Goal: Find specific page/section: Find specific page/section

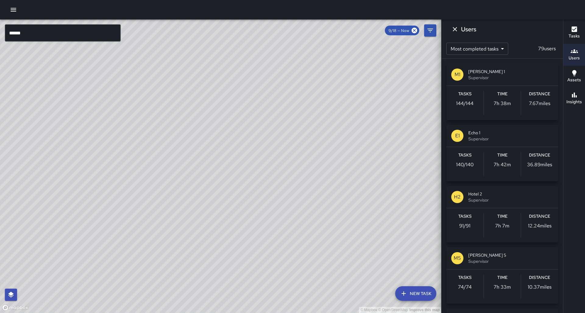
scroll to position [10, 0]
click at [455, 29] on icon "Dismiss" at bounding box center [455, 29] width 4 height 4
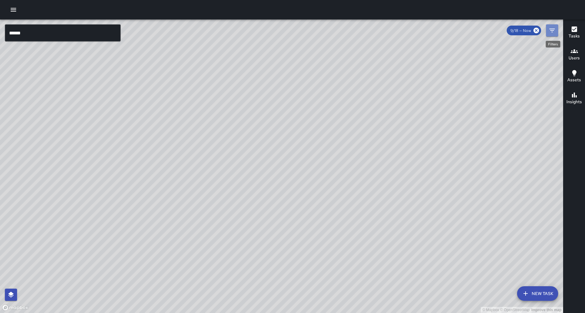
click at [551, 30] on icon "Filters" at bounding box center [551, 30] width 7 height 7
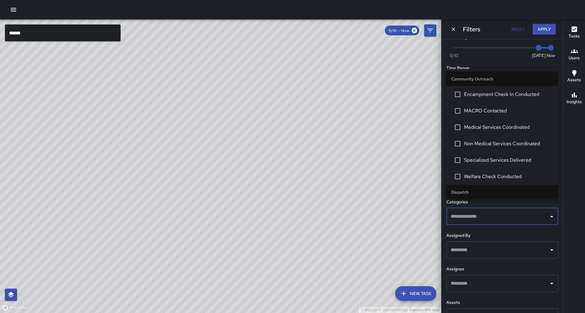
click at [470, 211] on input "text" at bounding box center [497, 217] width 97 height 12
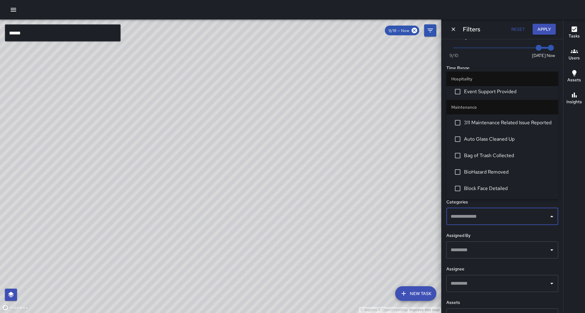
scroll to position [572, 0]
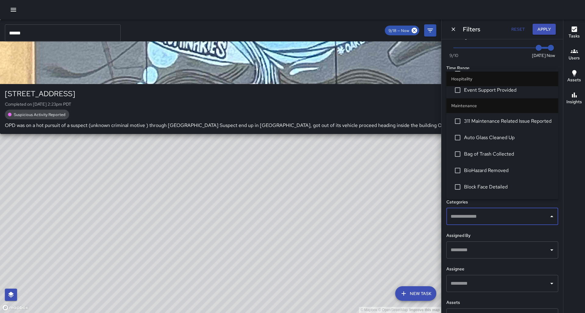
click at [55, 268] on div "© Mapbox © OpenStreetMap Improve this map S2 Sierra 2 1011 Broadway Completed o…" at bounding box center [220, 166] width 441 height 294
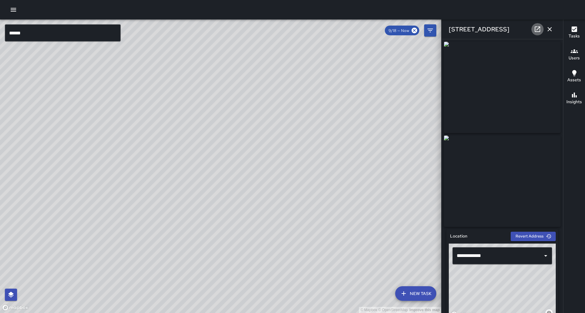
click at [539, 32] on icon at bounding box center [536, 28] width 5 height 5
drag, startPoint x: 354, startPoint y: 136, endPoint x: 294, endPoint y: 166, distance: 67.4
click at [294, 166] on div "© Mapbox © OpenStreetMap Improve this map" at bounding box center [220, 166] width 441 height 294
drag, startPoint x: 358, startPoint y: 130, endPoint x: 224, endPoint y: 234, distance: 170.2
click at [224, 234] on div "© Mapbox © OpenStreetMap Improve this map" at bounding box center [220, 166] width 441 height 294
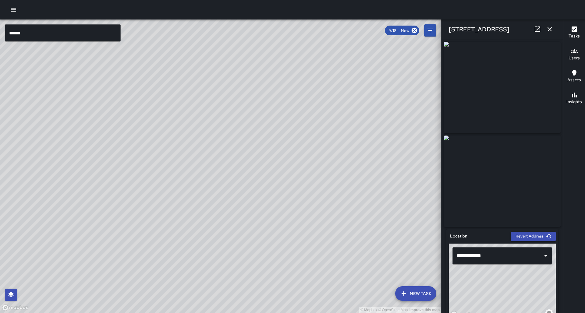
drag, startPoint x: 332, startPoint y: 163, endPoint x: 289, endPoint y: 227, distance: 78.0
click at [289, 227] on div "© Mapbox © OpenStreetMap Improve this map" at bounding box center [220, 166] width 441 height 294
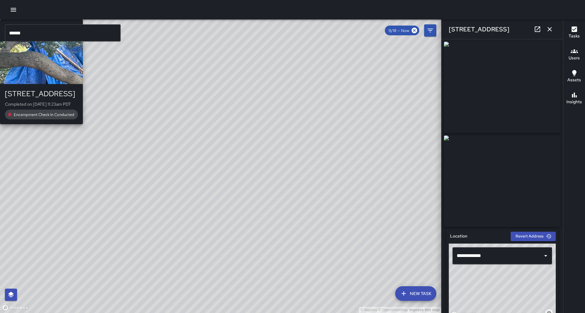
click at [326, 204] on div "© Mapbox © OpenStreetMap Improve this map O1 Oscar 1 222 19th Street Completed …" at bounding box center [220, 166] width 441 height 294
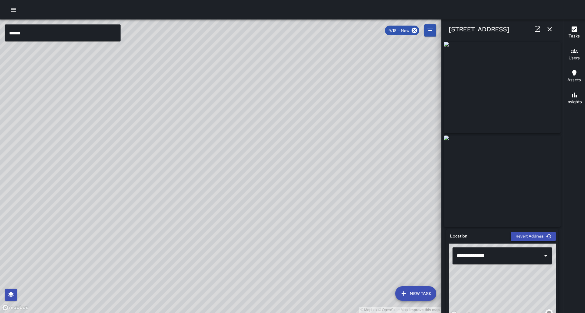
click at [234, 151] on div "© Mapbox © OpenStreetMap Improve this map O1 Oscar 1 274 19th Street Completed …" at bounding box center [220, 166] width 441 height 294
click at [220, 151] on div "© Mapbox © OpenStreetMap Improve this map O1 Oscar 1 274 19th Street Completed …" at bounding box center [220, 166] width 441 height 294
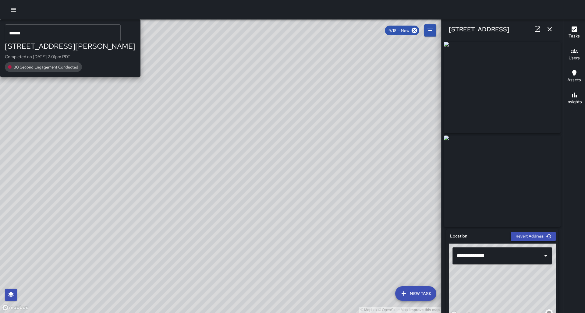
click at [143, 182] on div "© Mapbox © OpenStreetMap Improve this map M1 Mike 1 1901 Harrison Street Comple…" at bounding box center [220, 166] width 441 height 294
type input "**********"
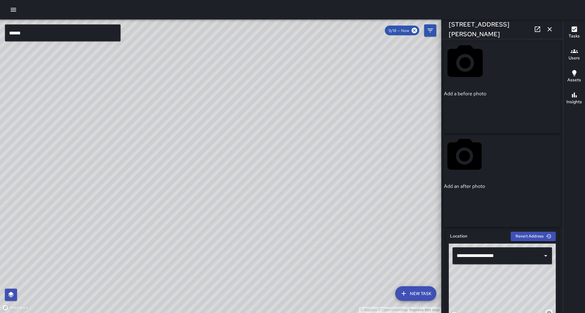
click at [550, 30] on icon "button" at bounding box center [549, 29] width 4 height 4
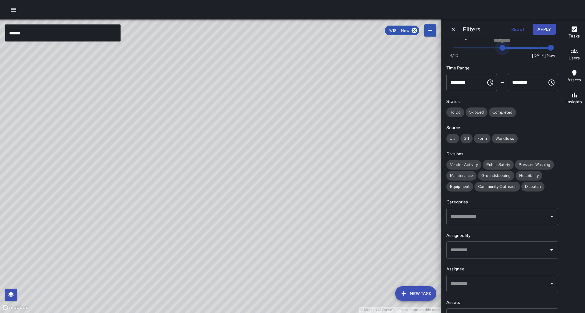
type input "*"
drag, startPoint x: 539, startPoint y: 48, endPoint x: 492, endPoint y: 54, distance: 47.0
click at [492, 54] on div "Now Today 9/10 9/14 3:17 pm" at bounding box center [502, 51] width 112 height 17
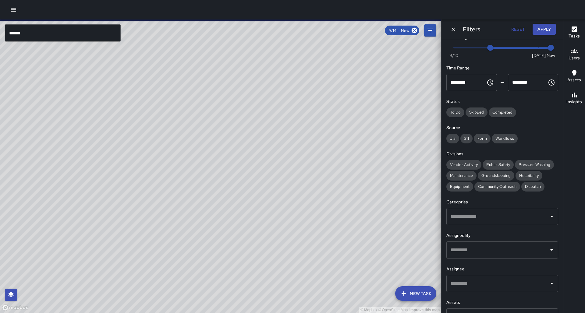
click at [254, 83] on div "© Mapbox © OpenStreetMap Improve this map S5 Sierra 5 1939 Harrison Street Comp…" at bounding box center [220, 166] width 441 height 294
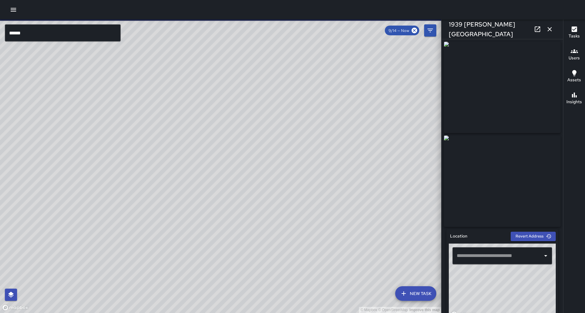
type input "**********"
click at [414, 29] on icon at bounding box center [413, 30] width 5 height 5
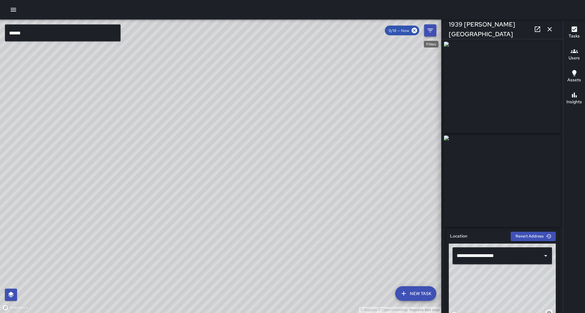
click at [432, 30] on icon "Filters" at bounding box center [429, 31] width 5 height 4
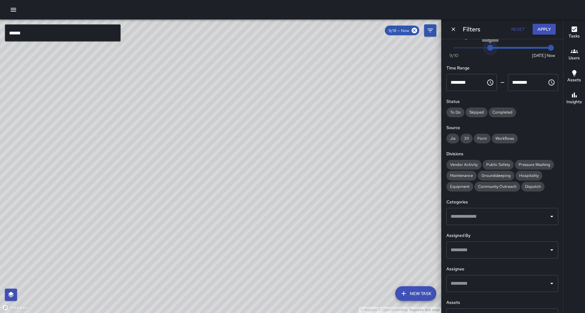
type input "*"
drag, startPoint x: 491, startPoint y: 48, endPoint x: 437, endPoint y: 52, distance: 54.1
click at [437, 52] on div "© Mapbox © OpenStreetMap Improve this map ***** ​ New Task 9/18 — Now Map Layer…" at bounding box center [292, 166] width 585 height 294
drag, startPoint x: 142, startPoint y: 278, endPoint x: 143, endPoint y: 231, distance: 47.2
click at [143, 231] on div "© Mapbox © OpenStreetMap Improve this map" at bounding box center [220, 166] width 441 height 294
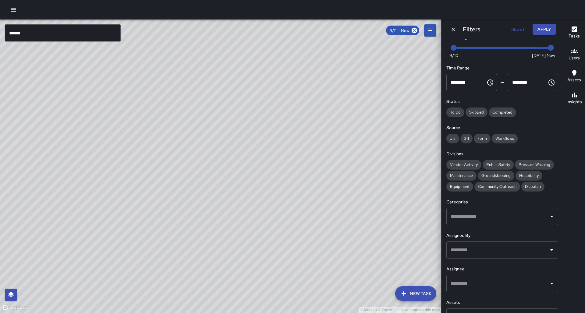
drag, startPoint x: 140, startPoint y: 253, endPoint x: 127, endPoint y: 195, distance: 59.6
click at [127, 195] on div "© Mapbox © OpenStreetMap Improve this map" at bounding box center [220, 166] width 441 height 294
drag, startPoint x: 170, startPoint y: 206, endPoint x: 127, endPoint y: 269, distance: 75.8
click at [127, 273] on div "© Mapbox © OpenStreetMap Improve this map" at bounding box center [220, 166] width 441 height 294
drag, startPoint x: 181, startPoint y: 203, endPoint x: 221, endPoint y: 142, distance: 73.2
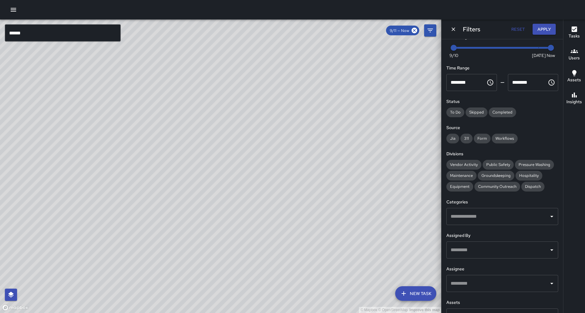
click at [221, 142] on div "© Mapbox © OpenStreetMap Improve this map" at bounding box center [220, 166] width 441 height 294
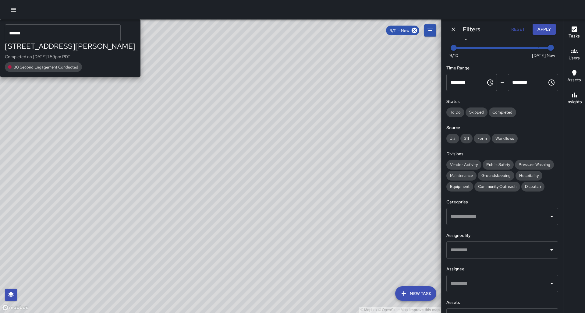
drag, startPoint x: 146, startPoint y: 275, endPoint x: 101, endPoint y: 307, distance: 55.0
click at [101, 308] on div "© Mapbox © OpenStreetMap Improve this map E6 Echo 6 1800 Harrison Street Comple…" at bounding box center [220, 166] width 441 height 294
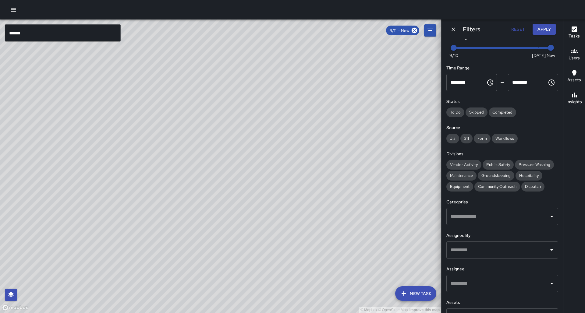
drag, startPoint x: 167, startPoint y: 189, endPoint x: 146, endPoint y: 260, distance: 73.7
click at [146, 260] on div "© Mapbox © OpenStreetMap Improve this map" at bounding box center [220, 166] width 441 height 294
drag, startPoint x: 183, startPoint y: 186, endPoint x: 126, endPoint y: 269, distance: 100.3
click at [124, 278] on div "© Mapbox © OpenStreetMap Improve this map" at bounding box center [220, 166] width 441 height 294
drag, startPoint x: 169, startPoint y: 201, endPoint x: 118, endPoint y: 261, distance: 78.2
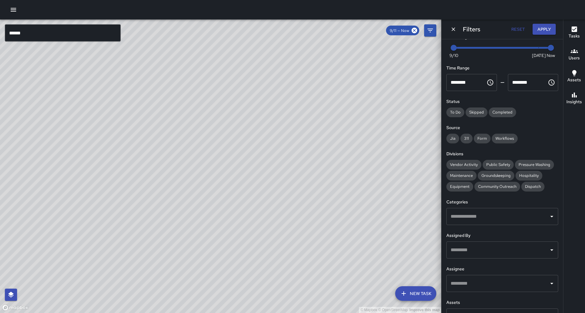
click at [118, 261] on div "© Mapbox © OpenStreetMap Improve this map" at bounding box center [220, 166] width 441 height 294
drag, startPoint x: 167, startPoint y: 184, endPoint x: 108, endPoint y: 262, distance: 98.2
click at [105, 273] on div "© Mapbox © OpenStreetMap Improve this map" at bounding box center [220, 166] width 441 height 294
drag, startPoint x: 146, startPoint y: 189, endPoint x: 111, endPoint y: 280, distance: 98.1
click at [111, 280] on div "© Mapbox © OpenStreetMap Improve this map" at bounding box center [220, 166] width 441 height 294
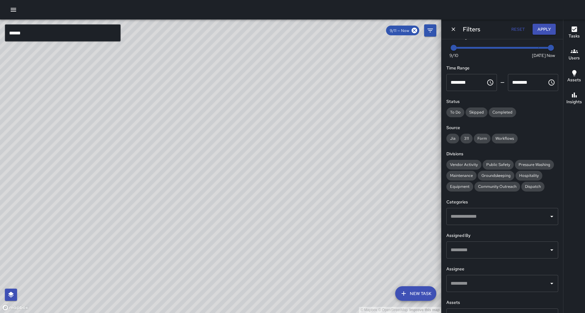
drag, startPoint x: 132, startPoint y: 158, endPoint x: 145, endPoint y: 191, distance: 35.0
click at [147, 192] on div "© Mapbox © OpenStreetMap Improve this map" at bounding box center [220, 166] width 441 height 294
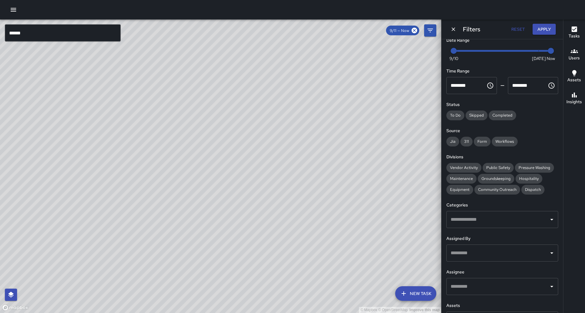
click at [486, 281] on input "text" at bounding box center [497, 287] width 97 height 12
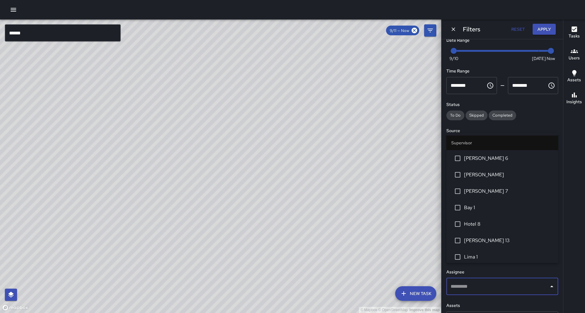
scroll to position [8, 0]
type input "********"
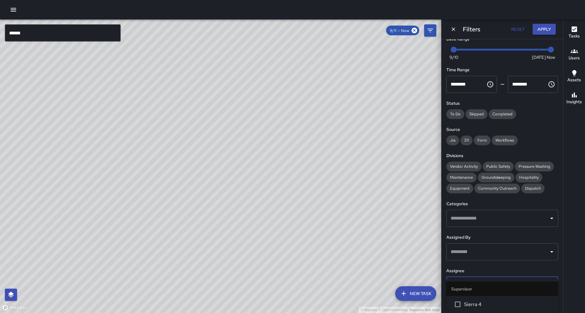
click at [489, 304] on span "Sierra 4" at bounding box center [508, 304] width 89 height 7
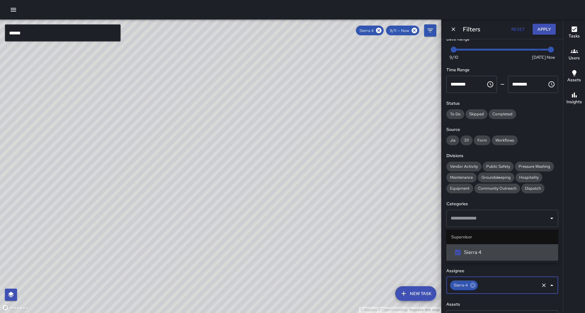
click at [231, 160] on div "© Mapbox © OpenStreetMap Improve this map" at bounding box center [220, 166] width 441 height 294
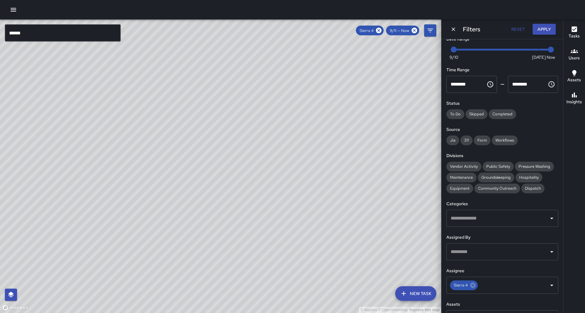
click at [230, 154] on div "© Mapbox © OpenStreetMap Improve this map S4 Sierra 4 200 Grand Avenue Complete…" at bounding box center [220, 166] width 441 height 294
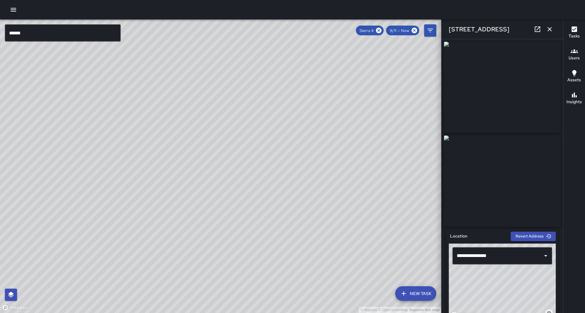
drag, startPoint x: 163, startPoint y: 194, endPoint x: 192, endPoint y: 83, distance: 115.1
click at [192, 77] on div "© Mapbox © OpenStreetMap Improve this map" at bounding box center [220, 166] width 441 height 294
drag, startPoint x: 163, startPoint y: 201, endPoint x: 189, endPoint y: 99, distance: 105.5
click at [189, 99] on div "© Mapbox © OpenStreetMap Improve this map" at bounding box center [220, 166] width 441 height 294
drag, startPoint x: 143, startPoint y: 203, endPoint x: 185, endPoint y: 118, distance: 94.5
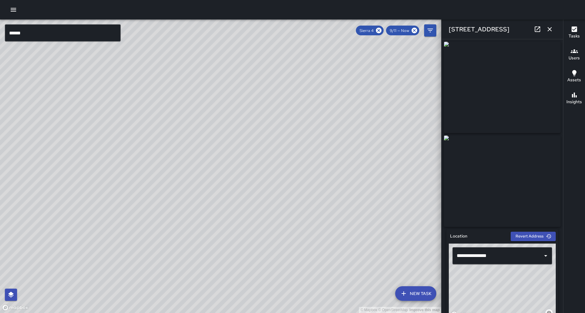
click at [185, 118] on div "© Mapbox © OpenStreetMap Improve this map" at bounding box center [220, 166] width 441 height 294
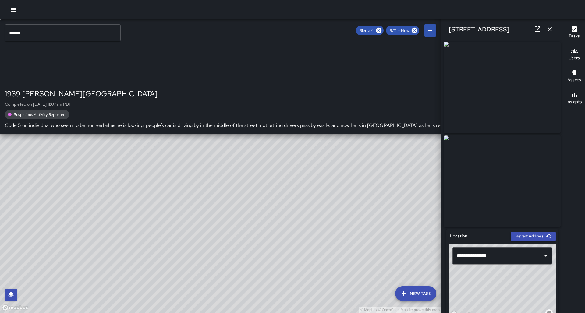
click at [48, 261] on div "© Mapbox © OpenStreetMap Improve this map S4 Sierra 4 1939 Harrison Street Comp…" at bounding box center [220, 166] width 441 height 294
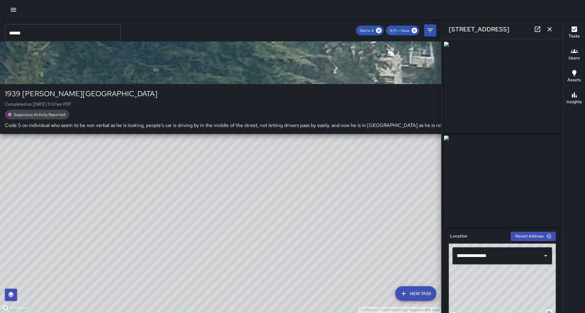
click at [48, 261] on div "© Mapbox © OpenStreetMap Improve this map S4 Sierra 4 1939 Harrison Street Comp…" at bounding box center [220, 166] width 441 height 294
type input "**********"
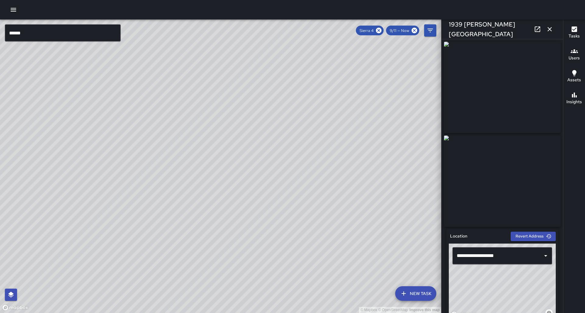
click at [538, 29] on icon at bounding box center [536, 28] width 5 height 5
drag, startPoint x: 289, startPoint y: 96, endPoint x: 217, endPoint y: 223, distance: 146.7
click at [216, 224] on div "© Mapbox © OpenStreetMap Improve this map" at bounding box center [220, 166] width 441 height 294
drag, startPoint x: 254, startPoint y: 141, endPoint x: 223, endPoint y: 227, distance: 91.8
click at [223, 227] on div "© Mapbox © OpenStreetMap Improve this map" at bounding box center [220, 166] width 441 height 294
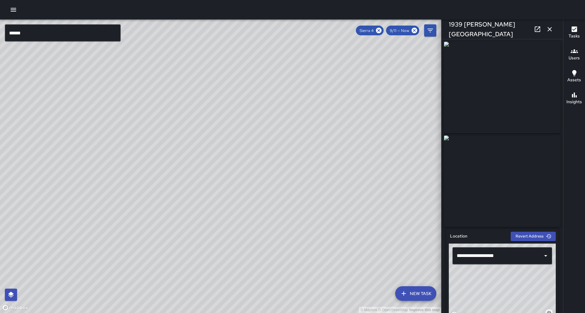
drag, startPoint x: 382, startPoint y: 31, endPoint x: 406, endPoint y: 32, distance: 24.4
click at [381, 31] on icon at bounding box center [378, 30] width 7 height 7
click at [429, 30] on icon "Filters" at bounding box center [429, 30] width 7 height 7
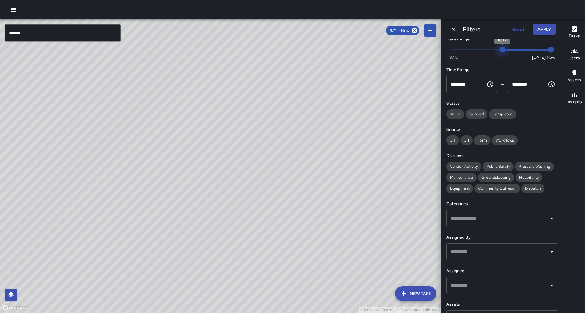
type input "*"
drag, startPoint x: 455, startPoint y: 50, endPoint x: 553, endPoint y: 48, distance: 98.7
click at [553, 48] on div "Now Today 9/10 9/18 3:20 pm" at bounding box center [502, 53] width 112 height 17
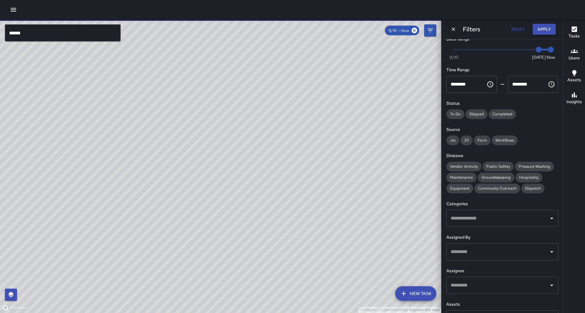
click at [547, 27] on button "Apply" at bounding box center [543, 29] width 23 height 11
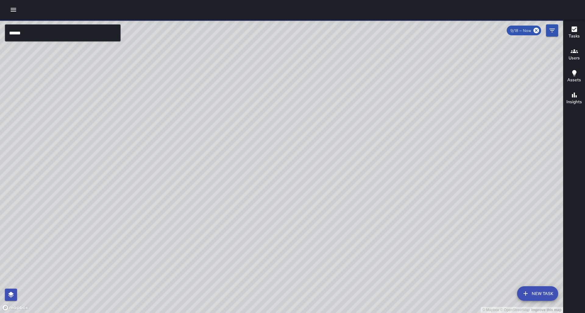
drag, startPoint x: 248, startPoint y: 189, endPoint x: 284, endPoint y: 98, distance: 97.9
click at [284, 98] on div "© Mapbox © OpenStreetMap Improve this map" at bounding box center [281, 166] width 563 height 294
drag, startPoint x: 276, startPoint y: 118, endPoint x: 282, endPoint y: 102, distance: 16.3
click at [282, 102] on div "© Mapbox © OpenStreetMap Improve this map" at bounding box center [281, 166] width 563 height 294
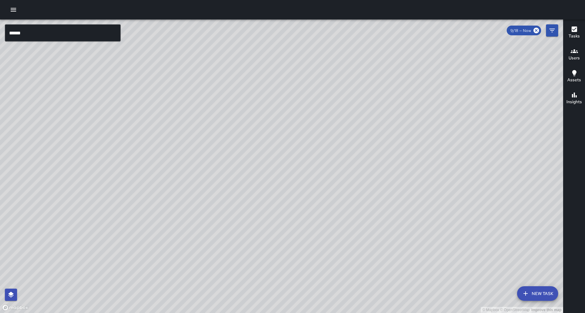
drag, startPoint x: 222, startPoint y: 190, endPoint x: 216, endPoint y: 146, distance: 45.1
click at [216, 146] on div "© Mapbox © OpenStreetMap Improve this map" at bounding box center [281, 166] width 563 height 294
drag, startPoint x: 236, startPoint y: 166, endPoint x: 238, endPoint y: 136, distance: 29.6
click at [238, 136] on div "© Mapbox © OpenStreetMap Improve this map" at bounding box center [281, 166] width 563 height 294
drag, startPoint x: 240, startPoint y: 139, endPoint x: 201, endPoint y: 221, distance: 90.2
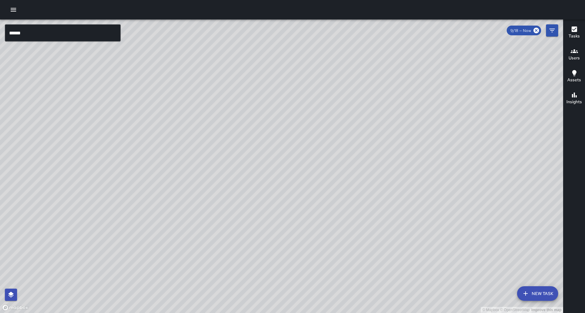
click at [201, 221] on div "© Mapbox © OpenStreetMap Improve this map" at bounding box center [281, 166] width 563 height 294
click at [237, 146] on div "© Mapbox © OpenStreetMap Improve this map E1 Echo 1 1901 Broadway Completed on …" at bounding box center [281, 166] width 563 height 294
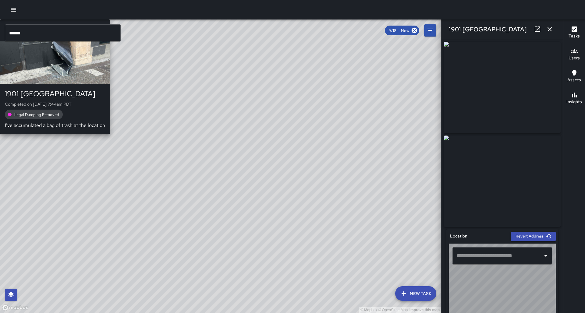
type input "**********"
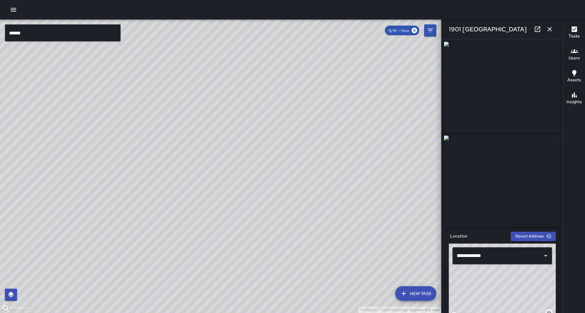
scroll to position [0, 0]
click at [535, 28] on icon at bounding box center [537, 29] width 7 height 7
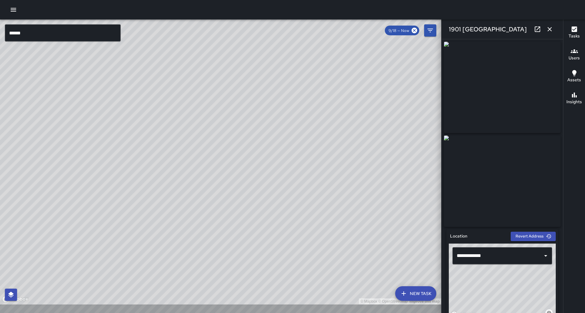
scroll to position [0, 0]
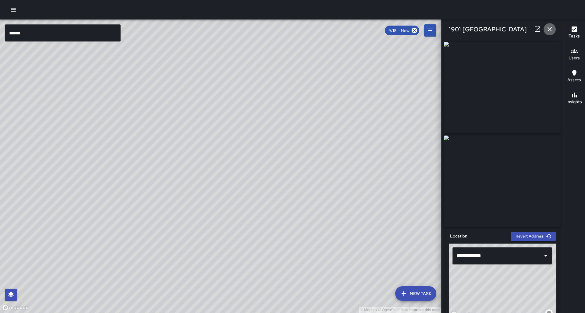
click at [550, 30] on icon "button" at bounding box center [549, 29] width 4 height 4
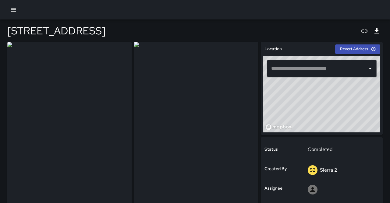
type input "**********"
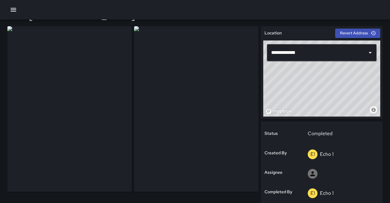
scroll to position [16, 0]
